Goal: Book appointment/travel/reservation

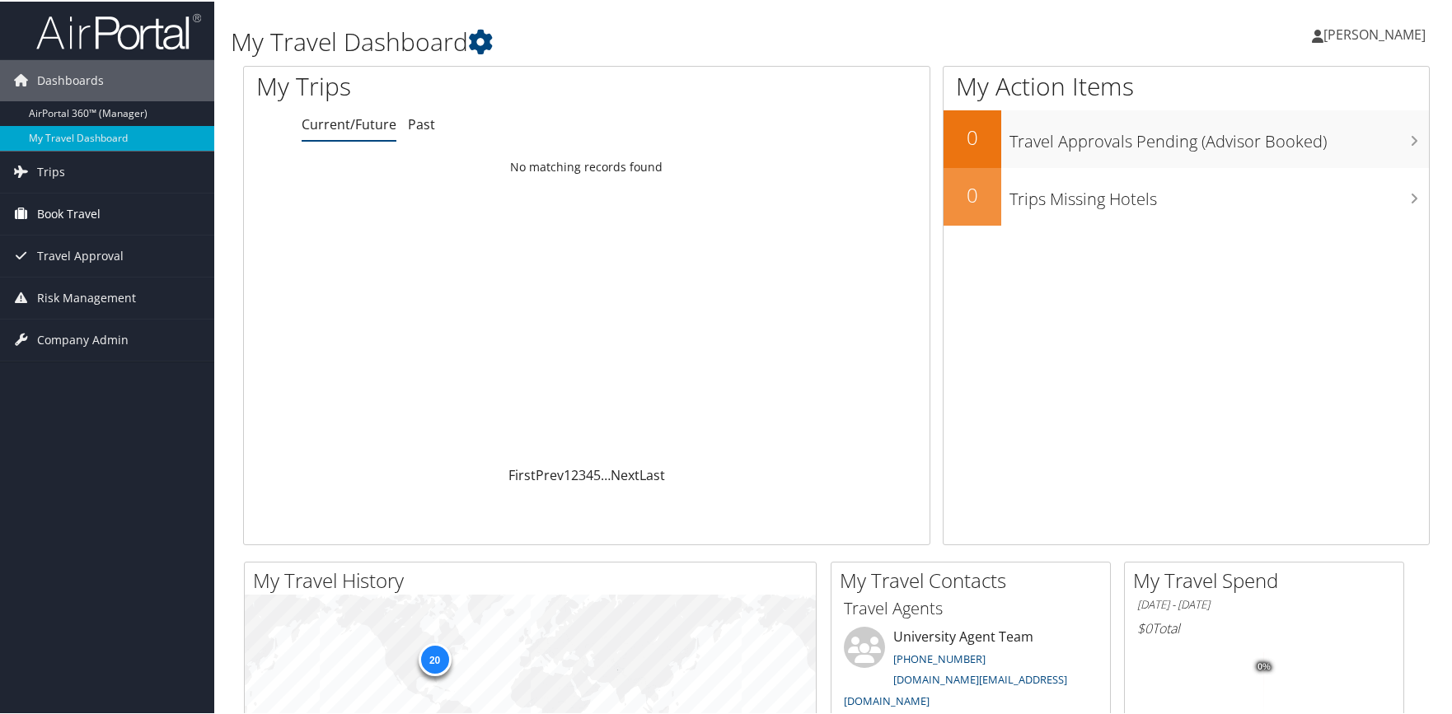
click at [76, 203] on span "Book Travel" at bounding box center [68, 212] width 63 height 41
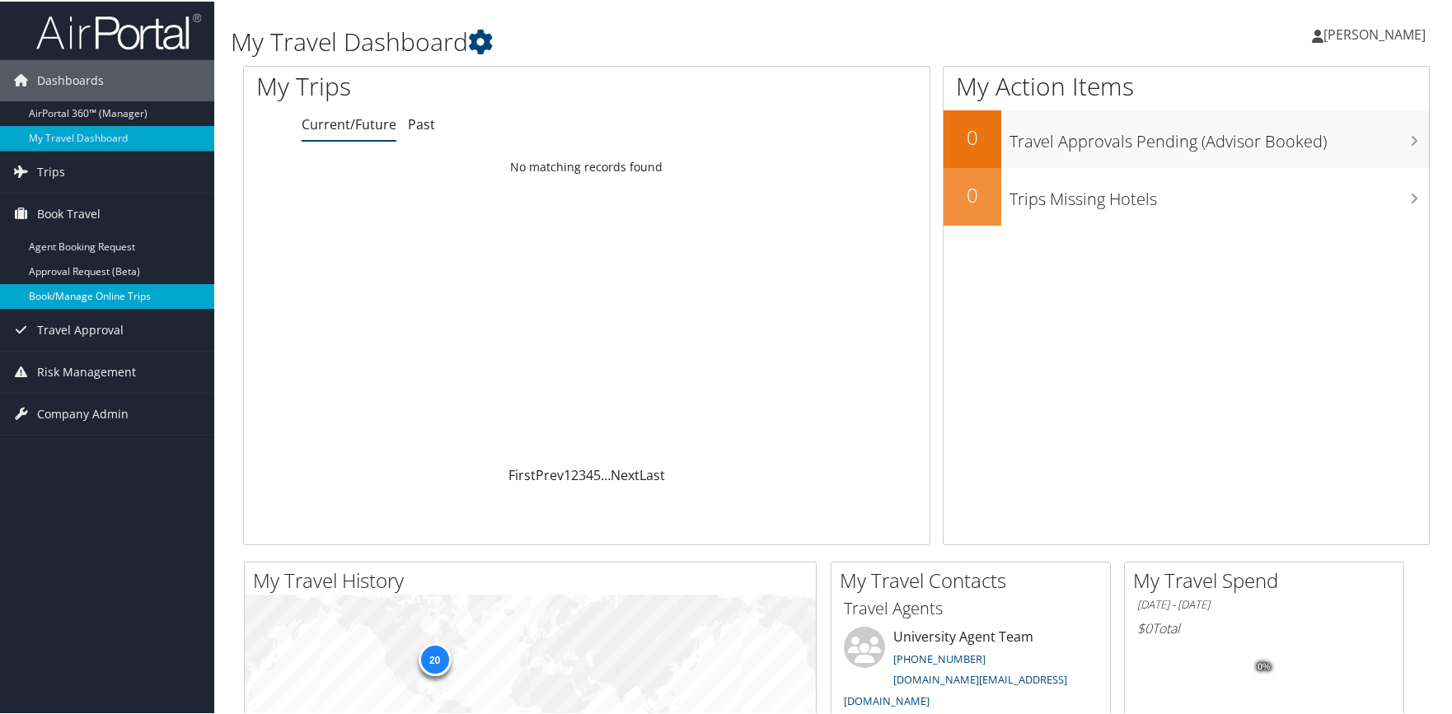
click at [115, 302] on link "Book/Manage Online Trips" at bounding box center [107, 295] width 214 height 25
